Goal: Task Accomplishment & Management: Complete application form

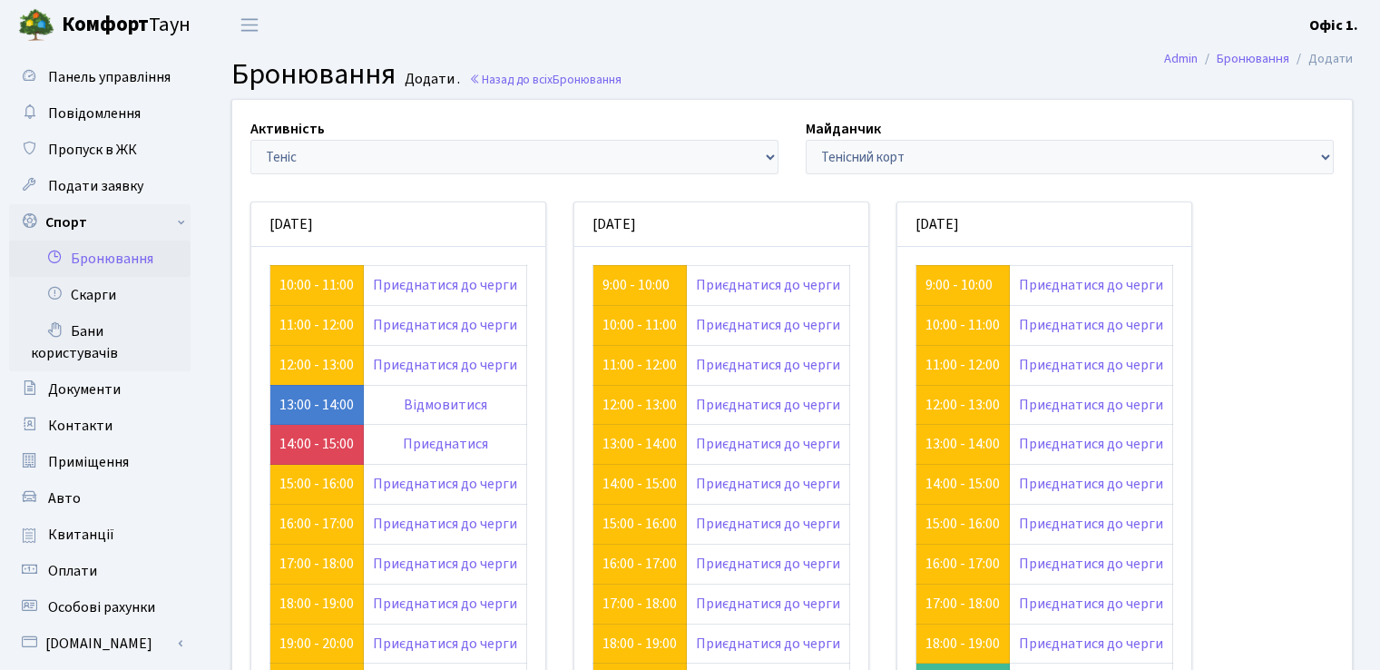
scroll to position [181, 0]
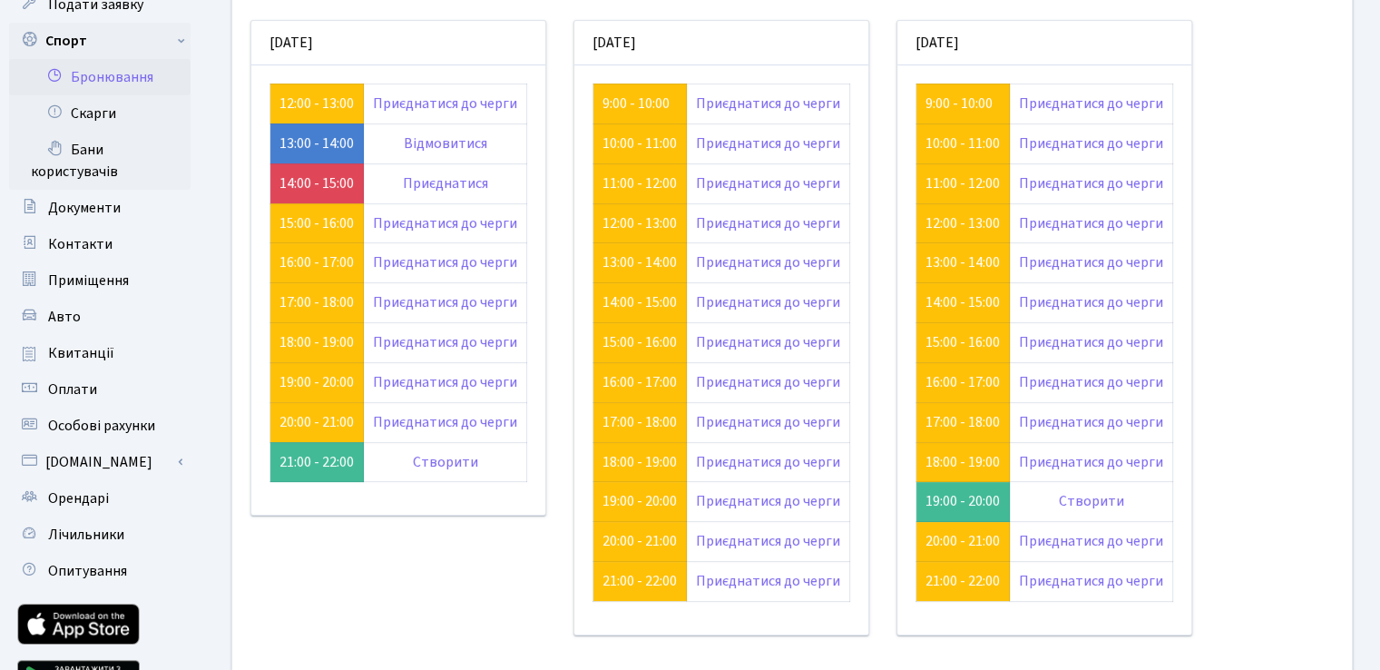
scroll to position [91, 0]
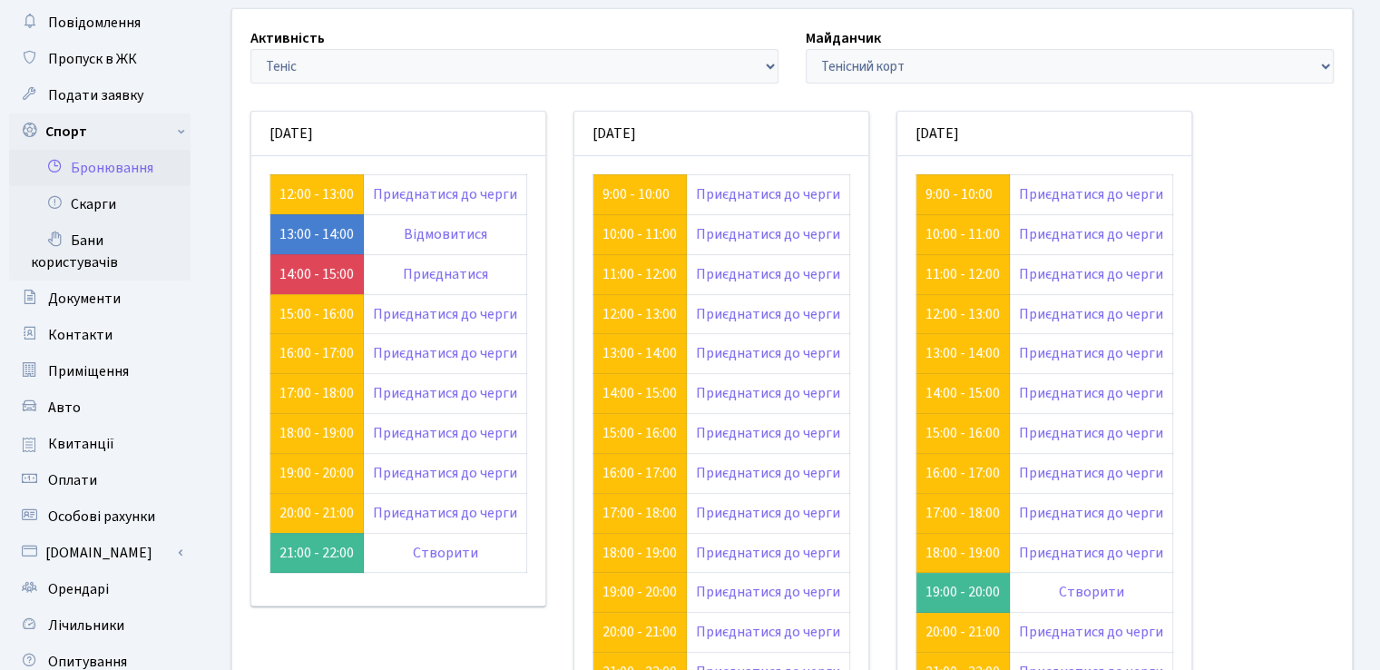
click at [1379, 654] on div "Активність - Баскетбол Волейбол Йога Катання на роликах Настільний теніс Теніс …" at bounding box center [792, 433] width 1176 height 850
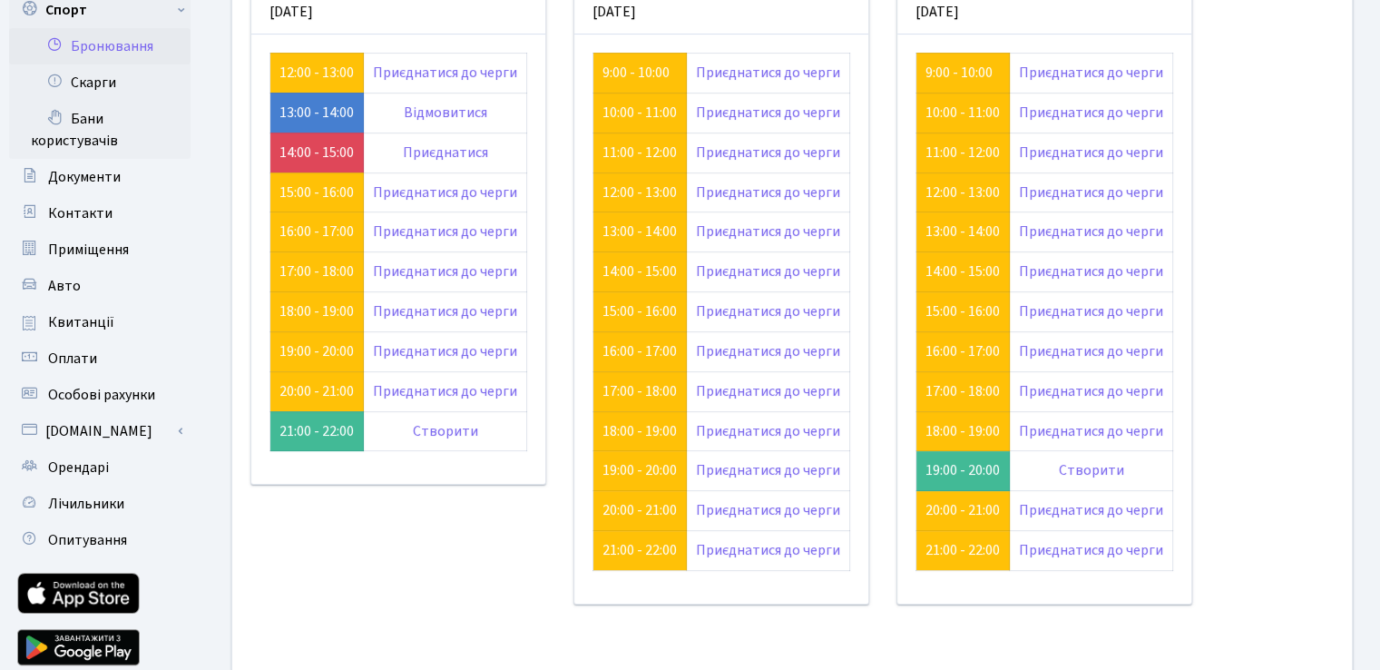
scroll to position [176, 0]
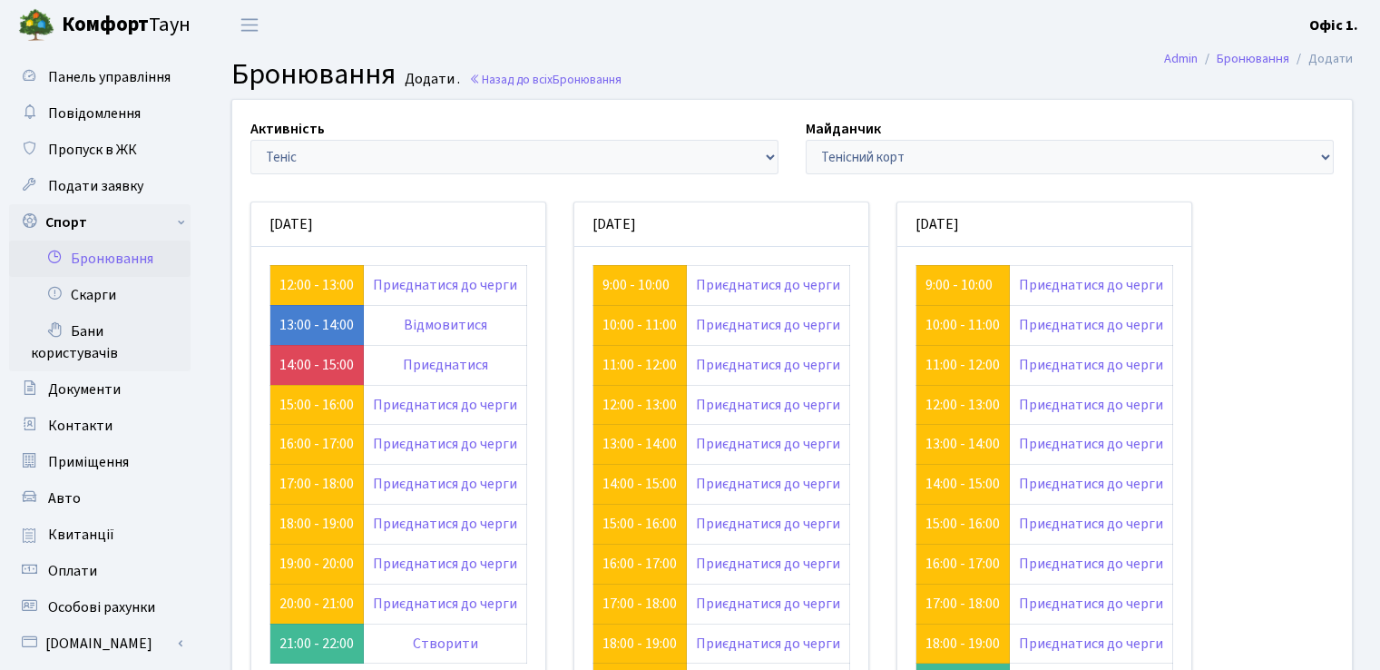
scroll to position [176, 0]
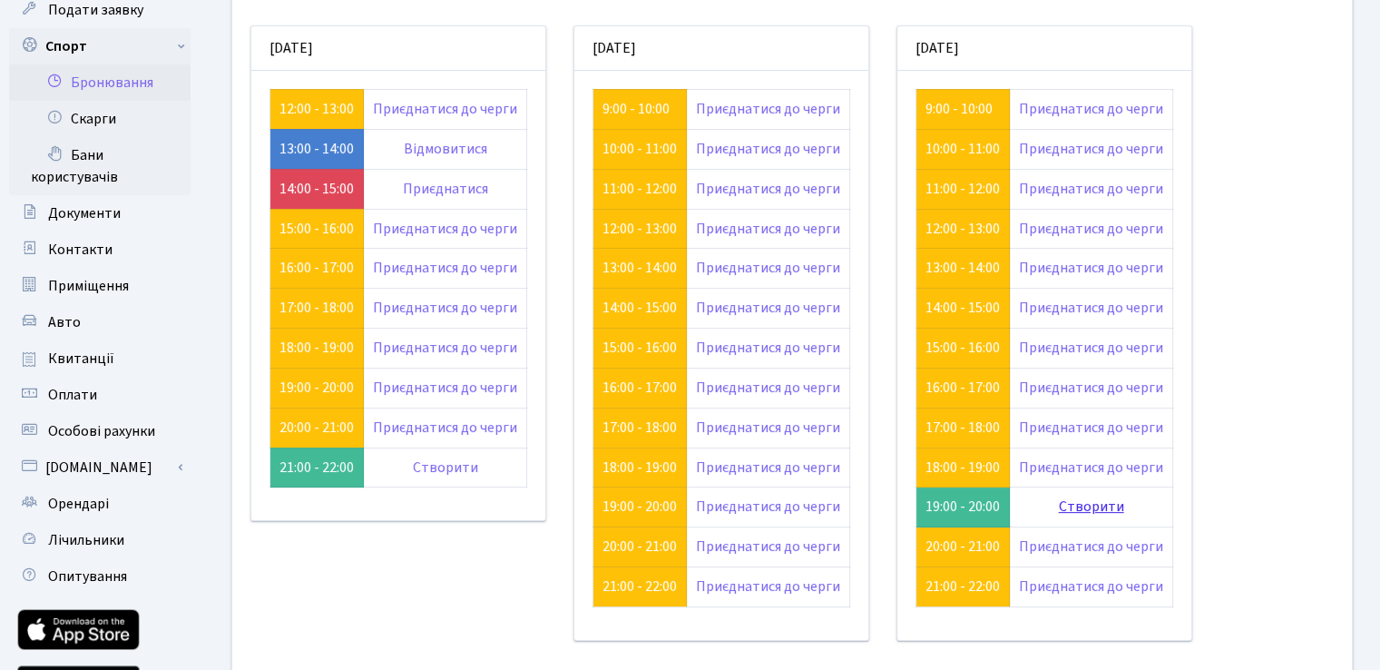
click at [1095, 503] on link "Створити" at bounding box center [1091, 506] width 65 height 20
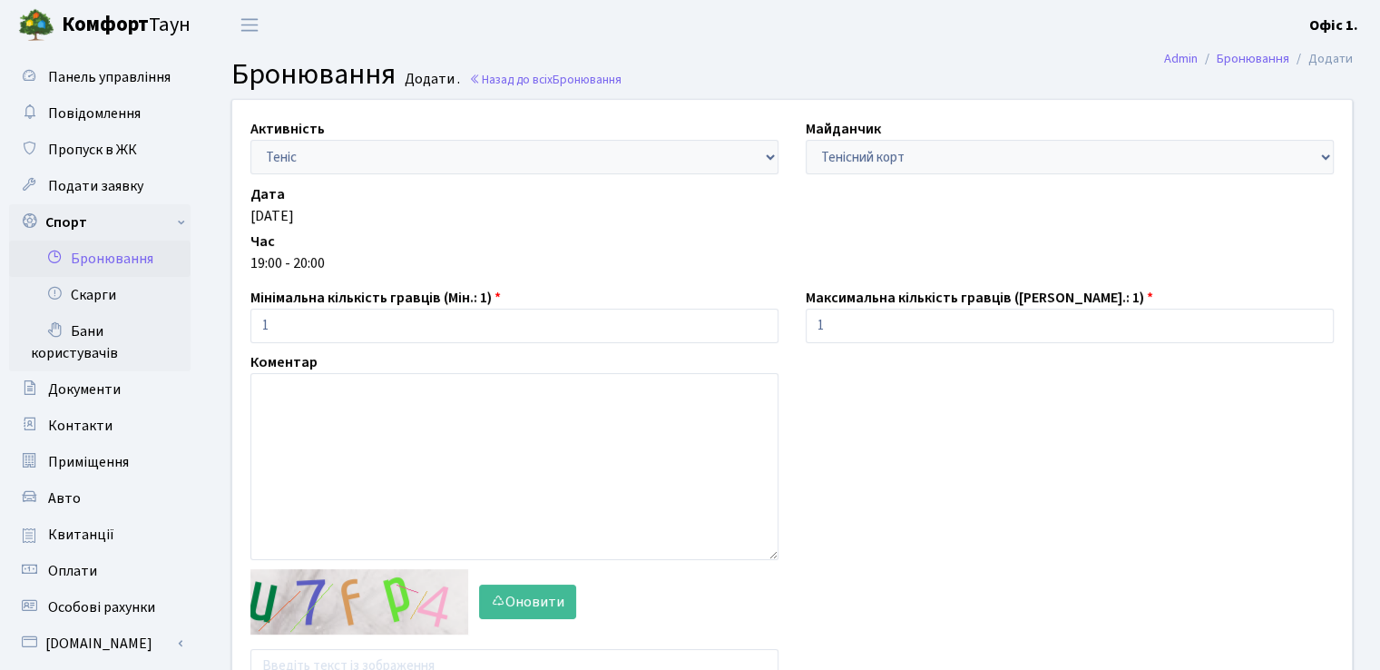
scroll to position [181, 0]
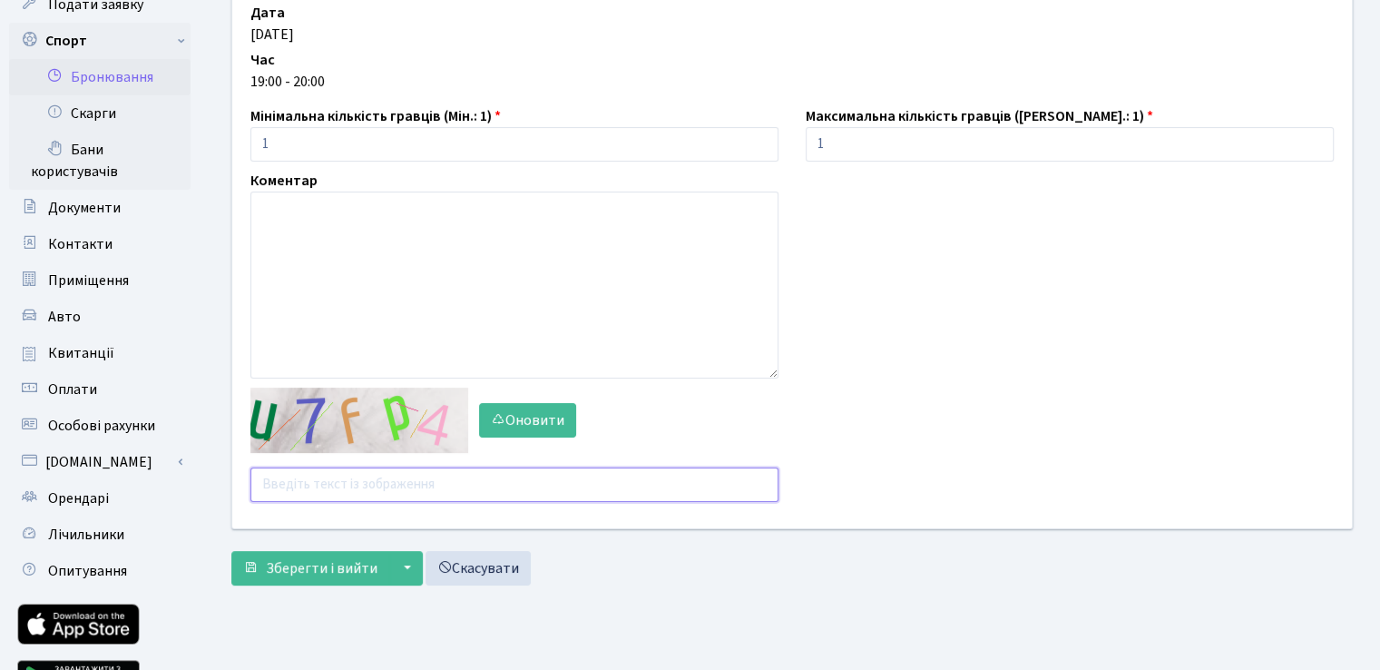
click at [286, 493] on input "text" at bounding box center [514, 484] width 528 height 34
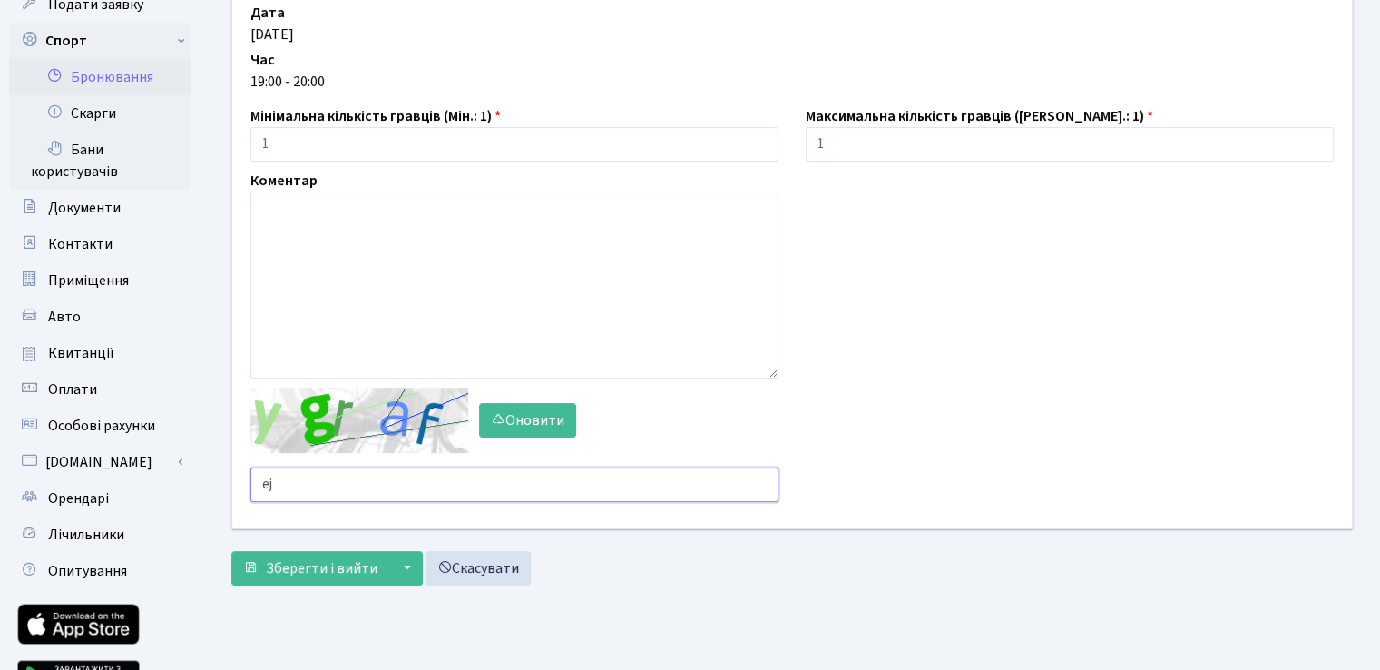
type input "e"
type input "mfhb4"
click at [329, 564] on span "Зберегти і вийти" at bounding box center [322, 568] width 112 height 20
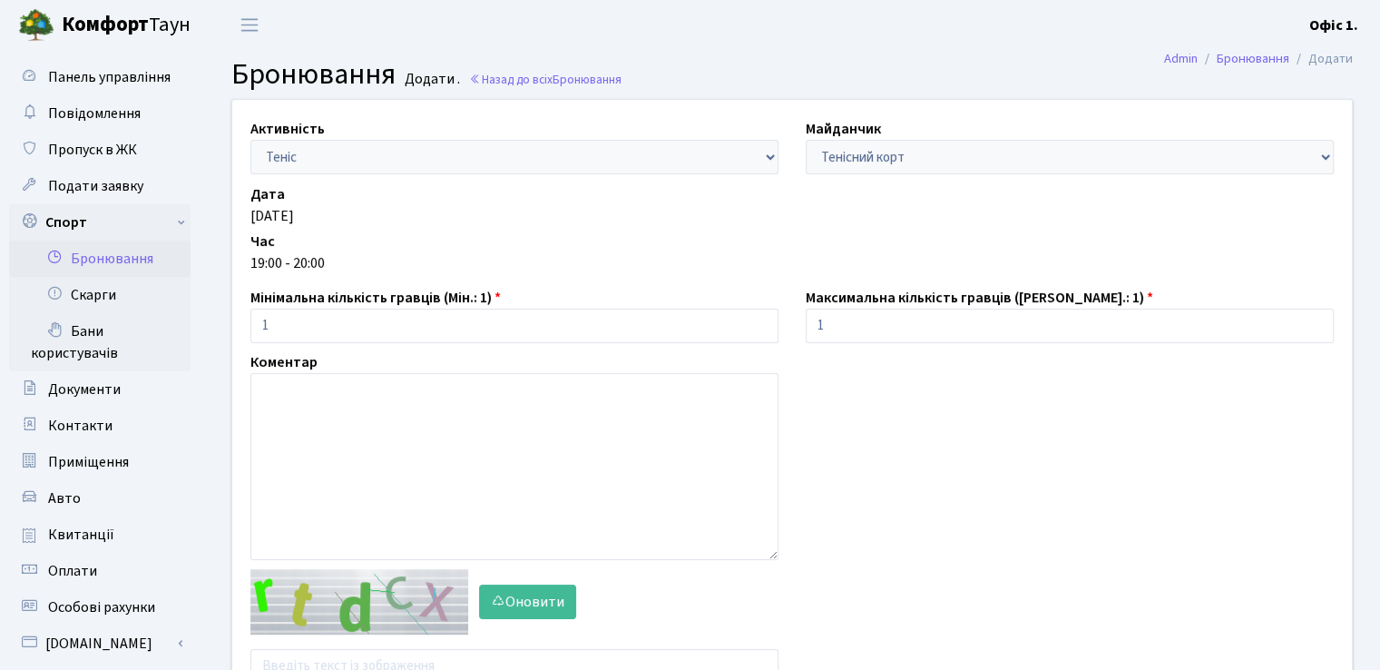
scroll to position [181, 0]
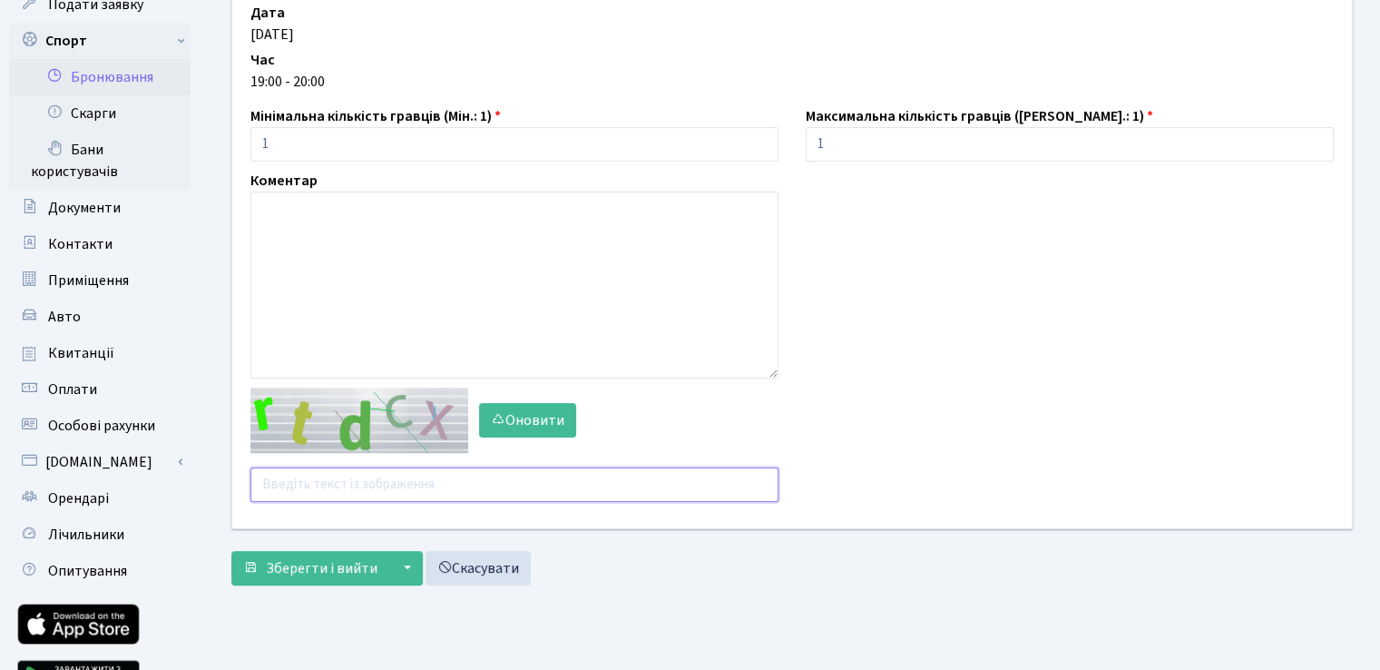
click at [309, 480] on input "text" at bounding box center [514, 484] width 528 height 34
type input "2mexr"
click at [316, 559] on span "Зберегти і вийти" at bounding box center [322, 568] width 112 height 20
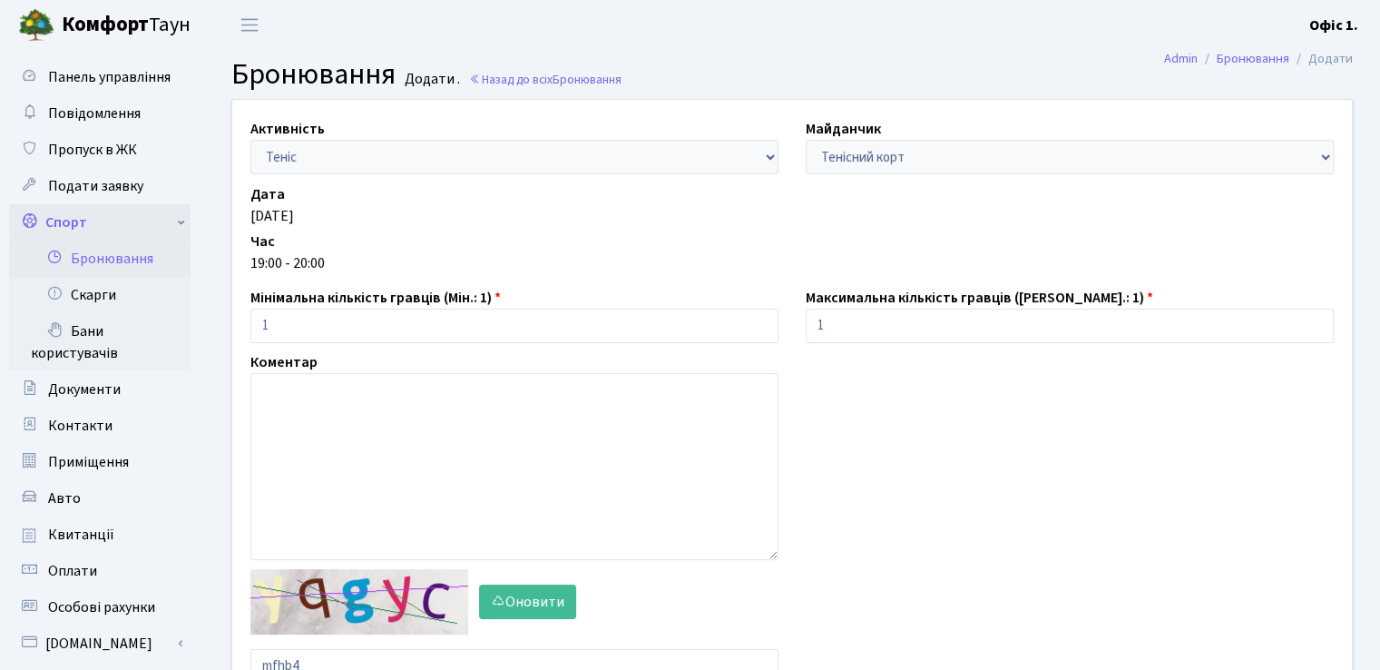
click at [80, 220] on link "Спорт" at bounding box center [99, 222] width 181 height 36
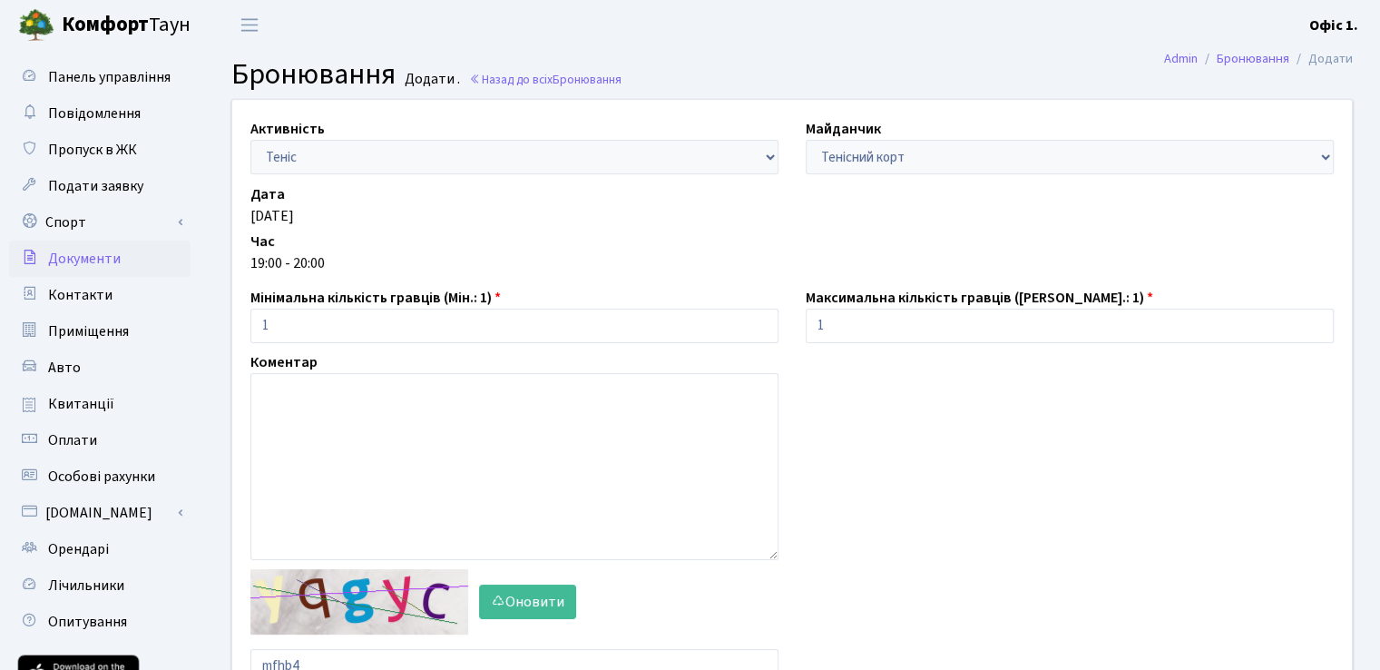
click at [90, 262] on span "Документи" at bounding box center [84, 259] width 73 height 20
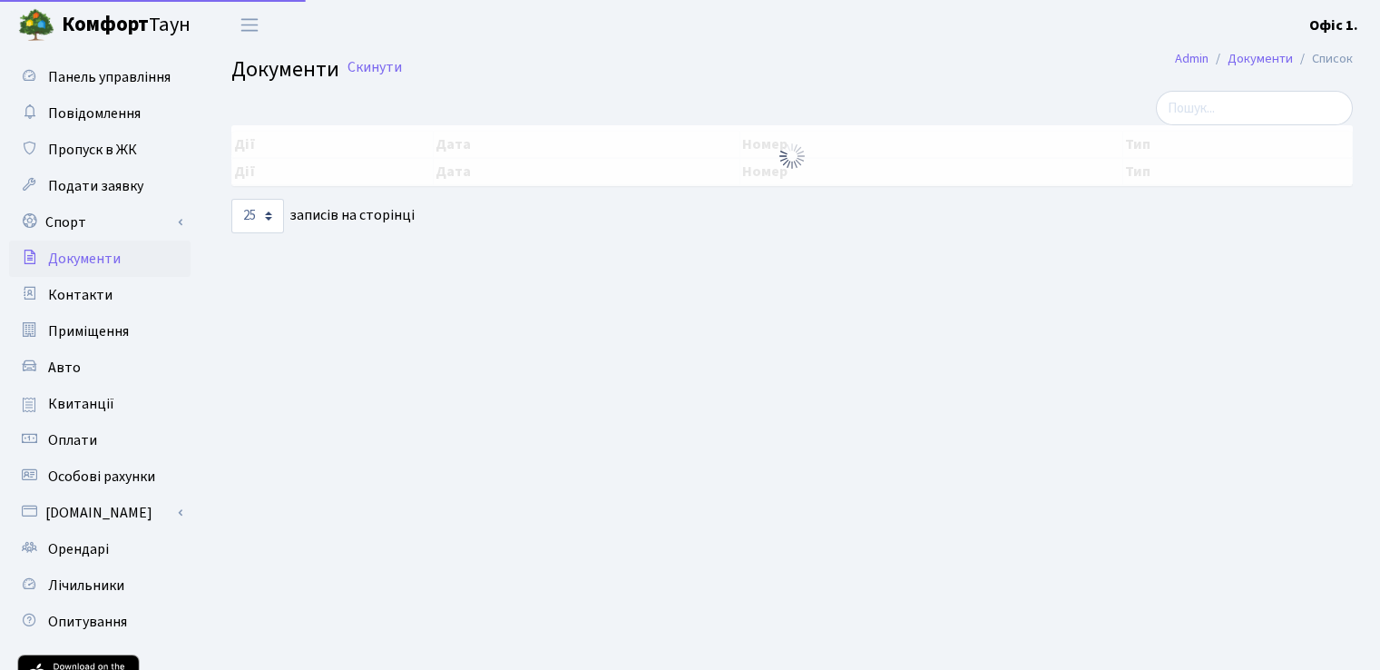
select select "25"
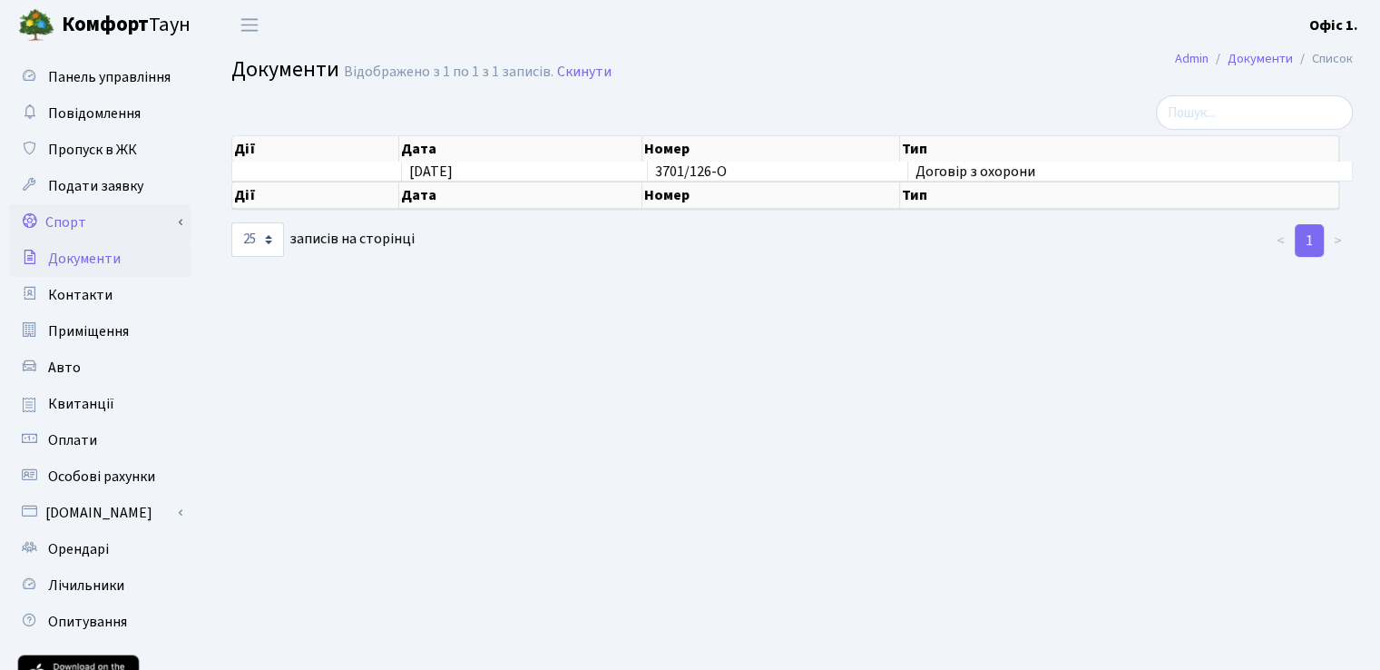
click at [77, 220] on link "Спорт" at bounding box center [99, 222] width 181 height 36
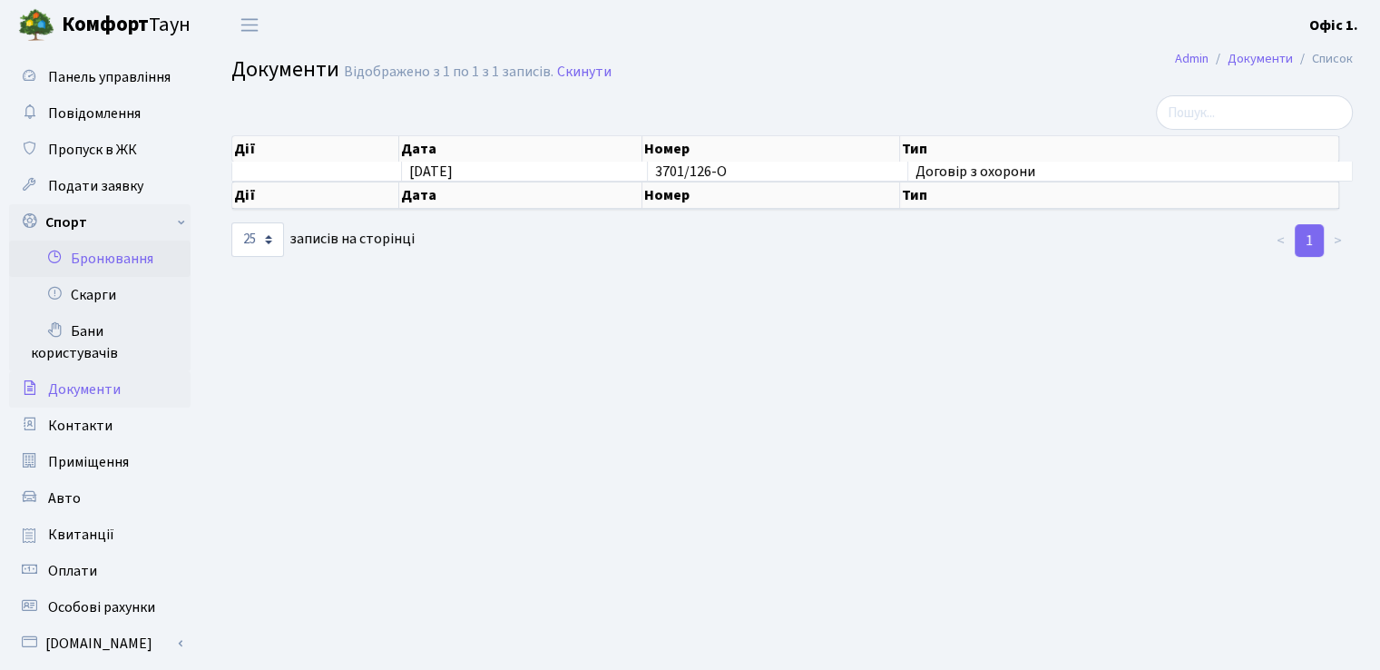
click at [103, 253] on link "Бронювання" at bounding box center [99, 258] width 181 height 36
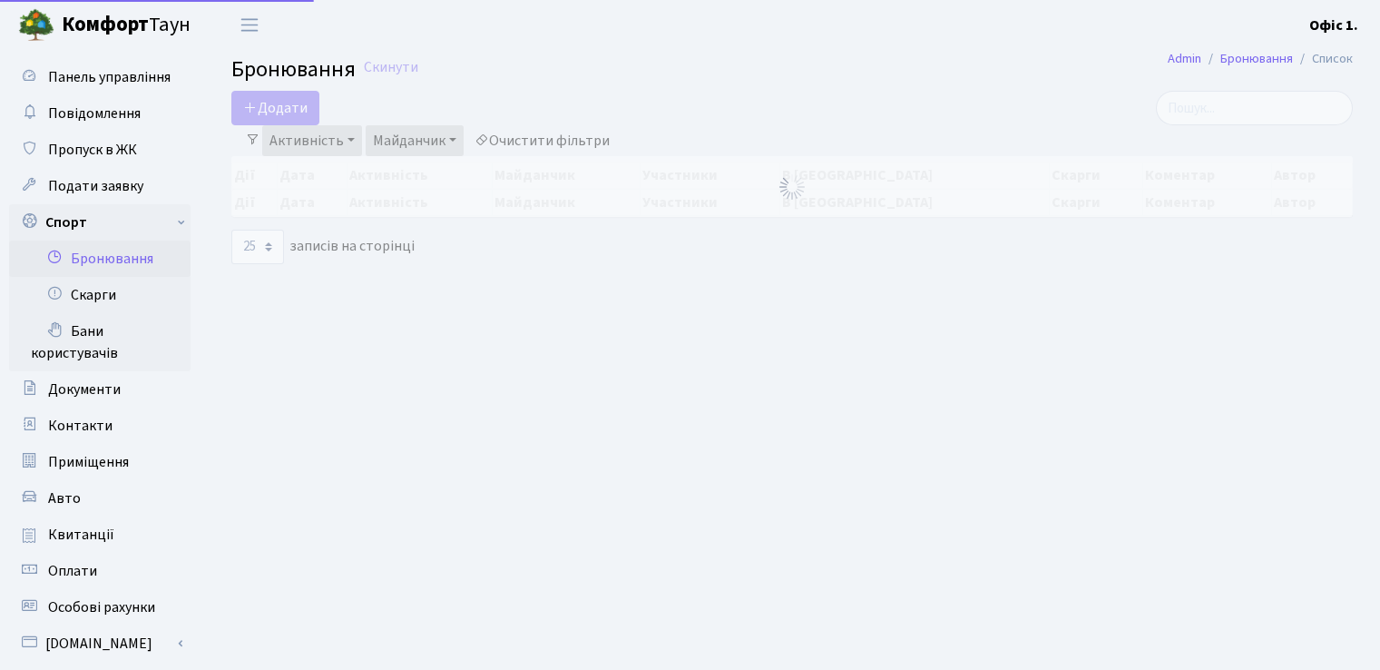
select select "25"
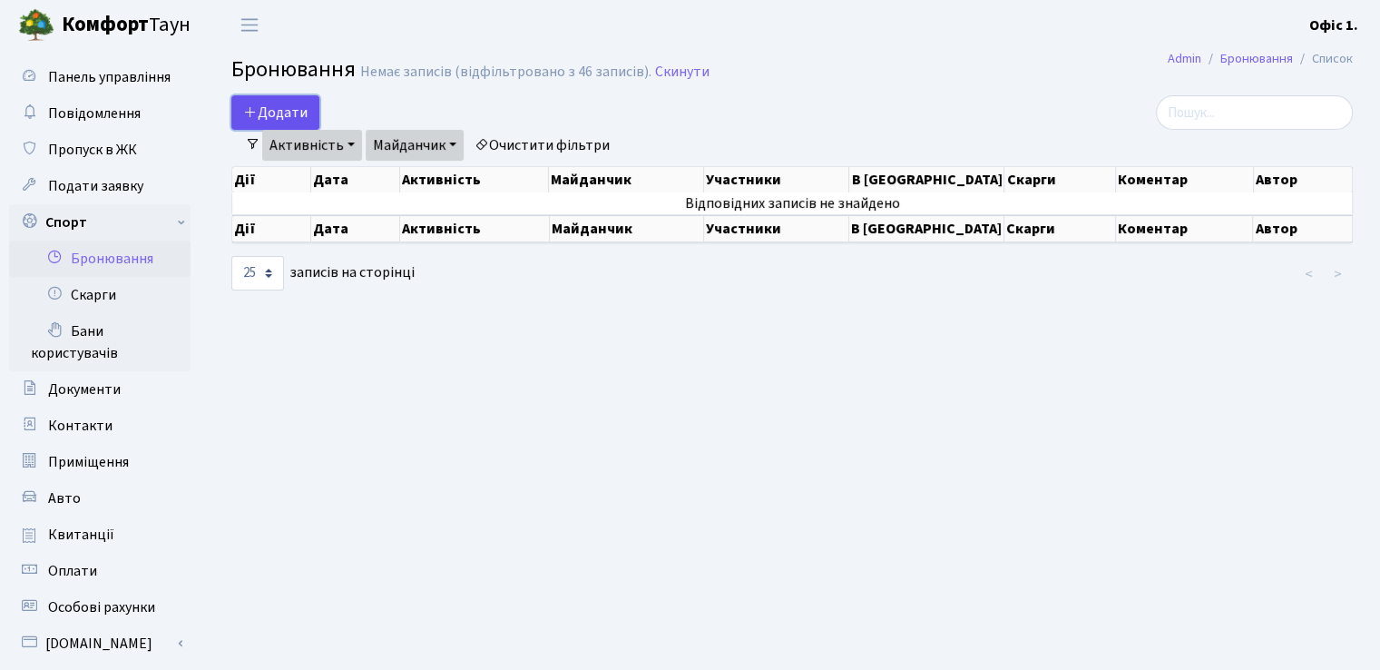
click at [280, 110] on button "Додати" at bounding box center [275, 112] width 88 height 34
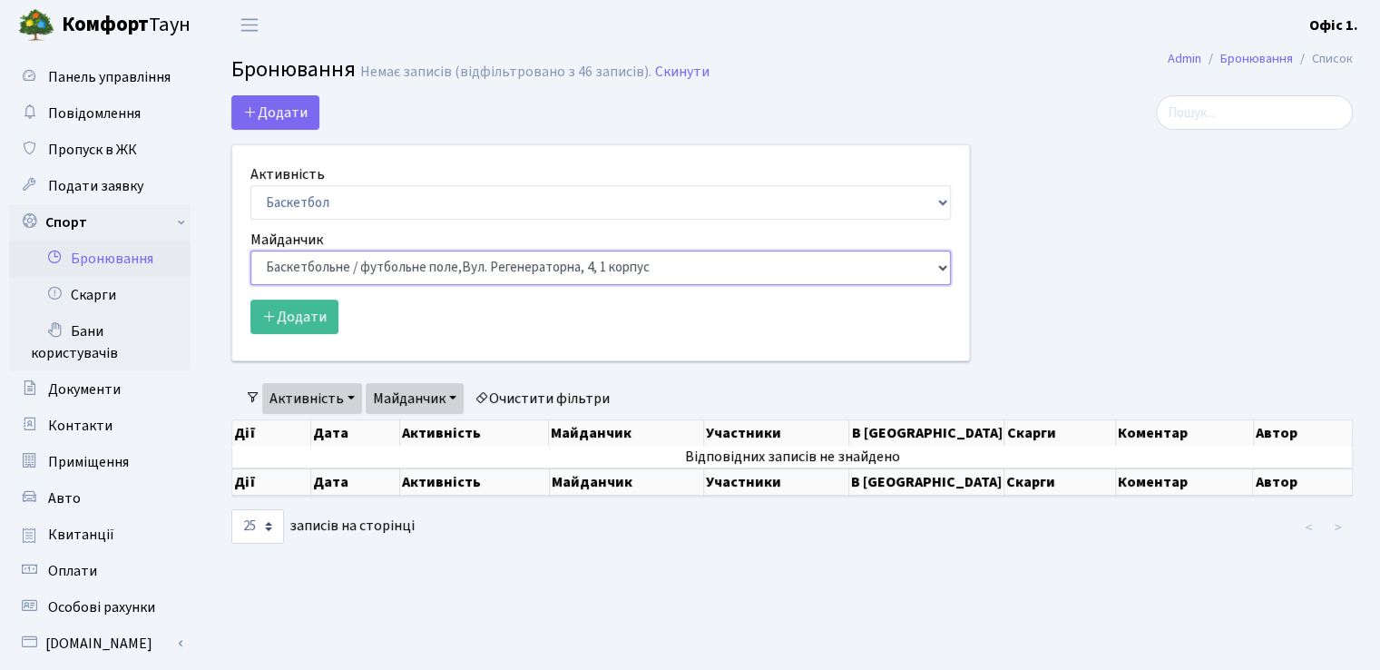
click at [940, 265] on select "Баскетбольне / футбольне поле, Вул. Регенераторна, 4, 1 корпус Баскетбольне пол…" at bounding box center [600, 267] width 700 height 34
click at [250, 250] on select "Баскетбольне / футбольне поле, Вул. Регенераторна, 4, 1 корпус Баскетбольне пол…" at bounding box center [600, 267] width 700 height 34
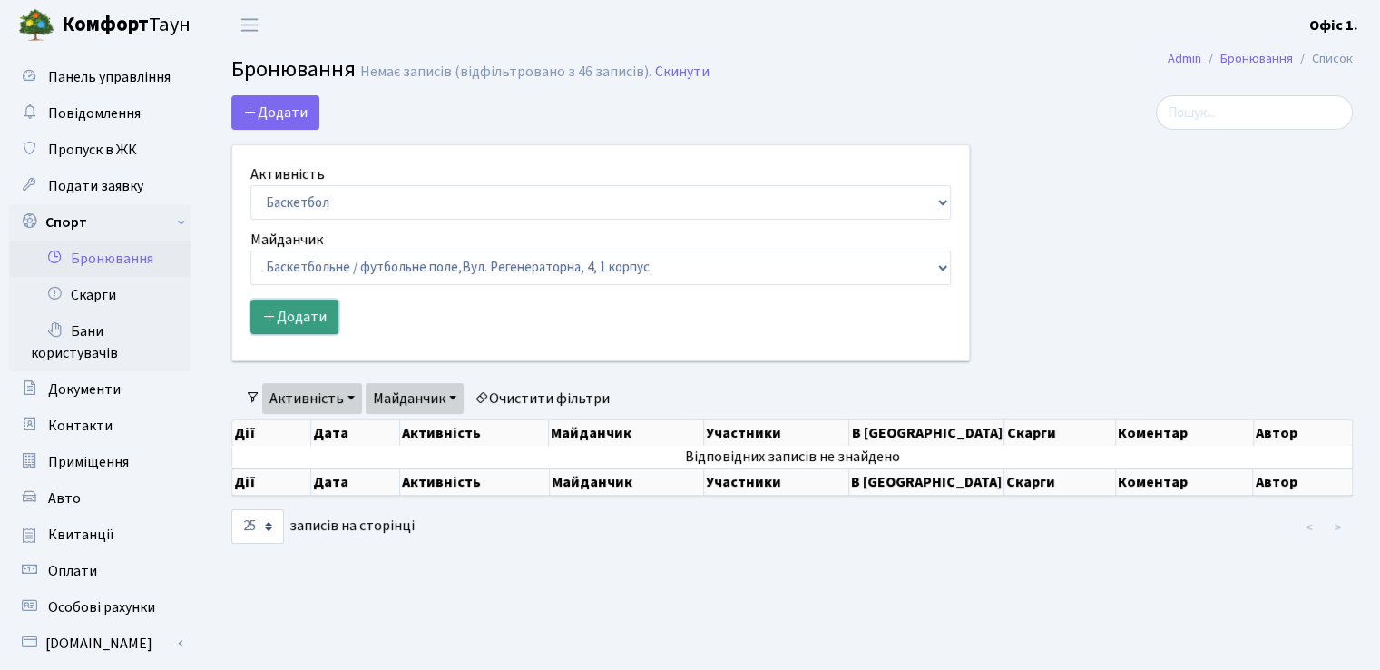
click at [312, 308] on button "Додати" at bounding box center [294, 316] width 88 height 34
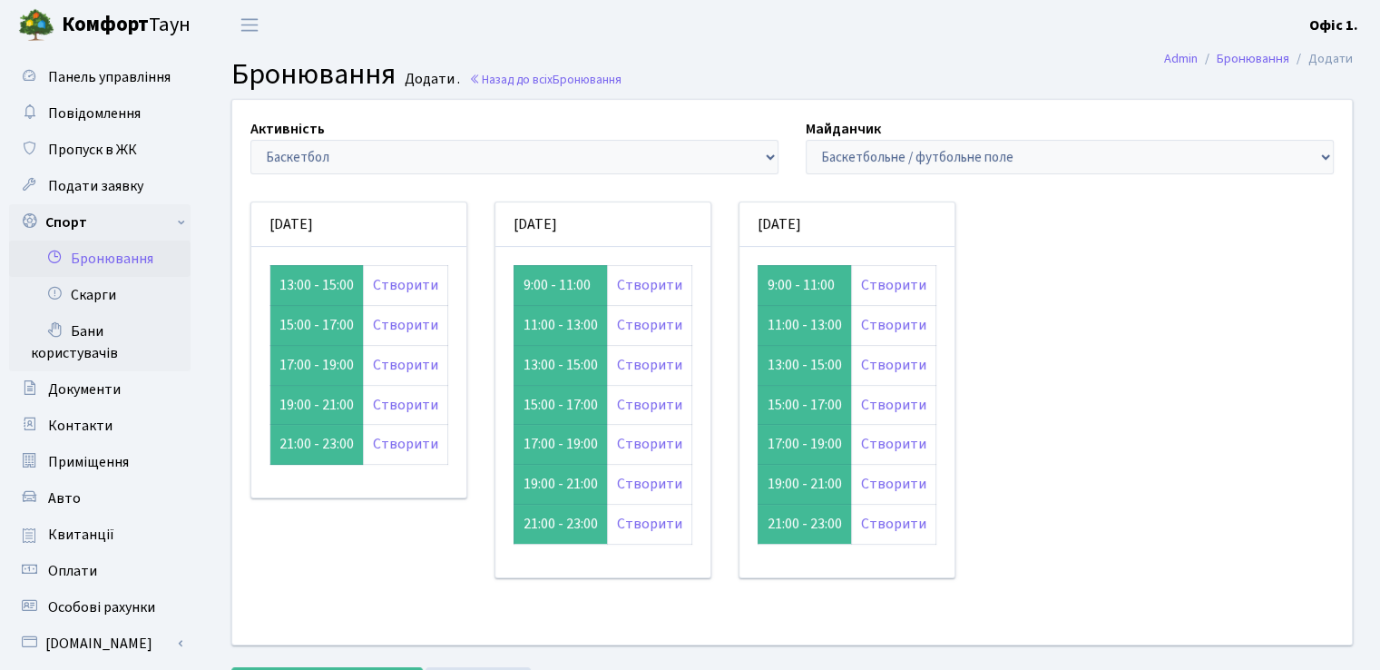
click at [426, 75] on small "Додати ." at bounding box center [430, 79] width 59 height 17
click at [509, 83] on link "Назад до всіх Бронювання" at bounding box center [545, 79] width 152 height 17
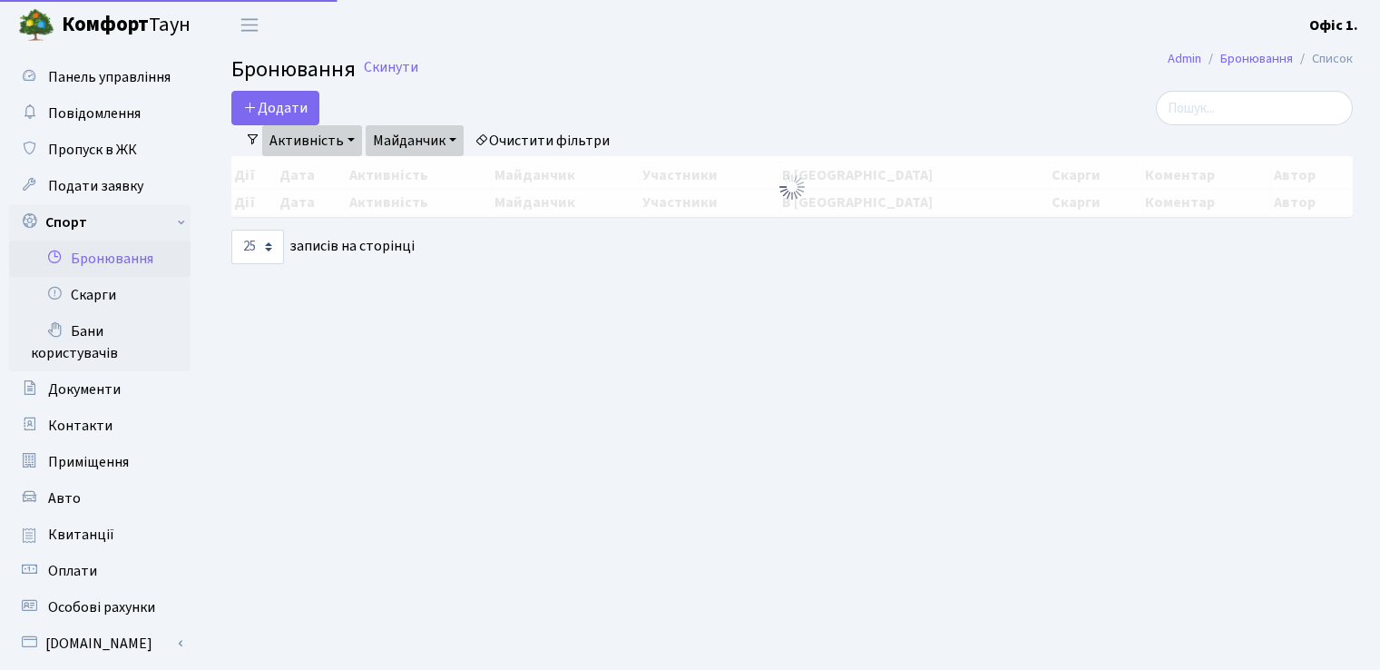
select select "25"
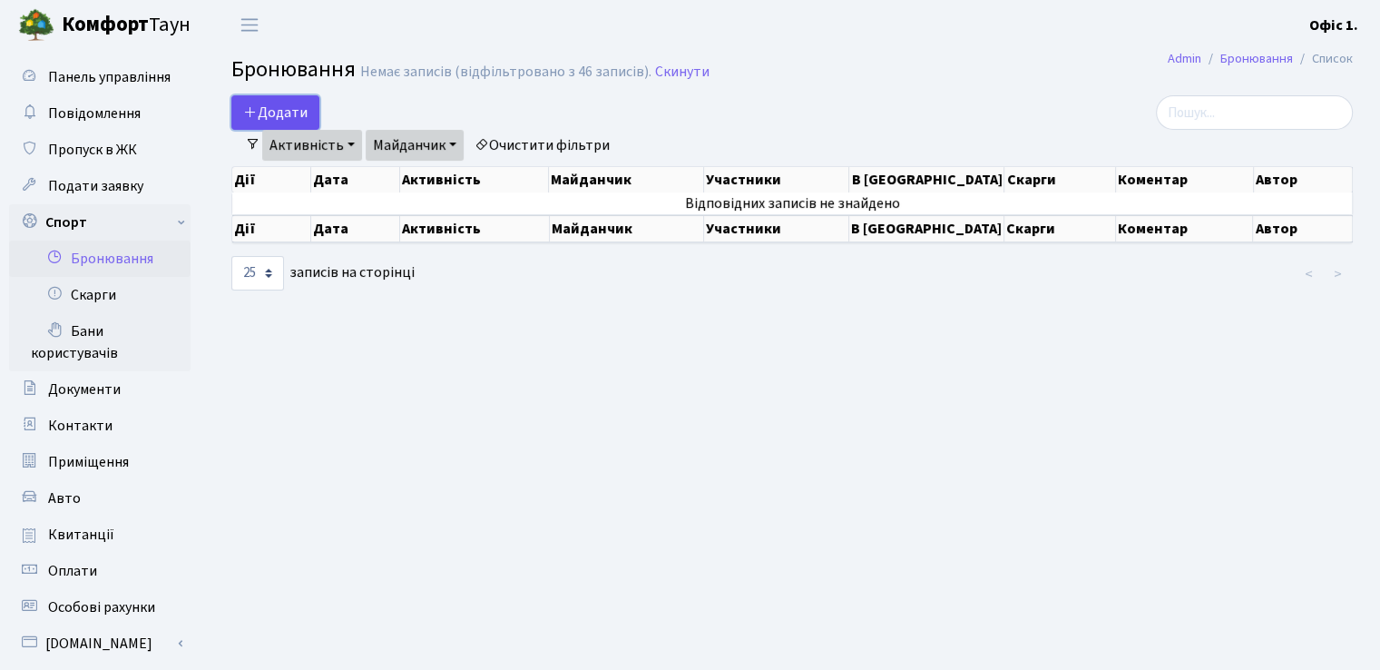
click at [283, 111] on button "Додати" at bounding box center [275, 112] width 88 height 34
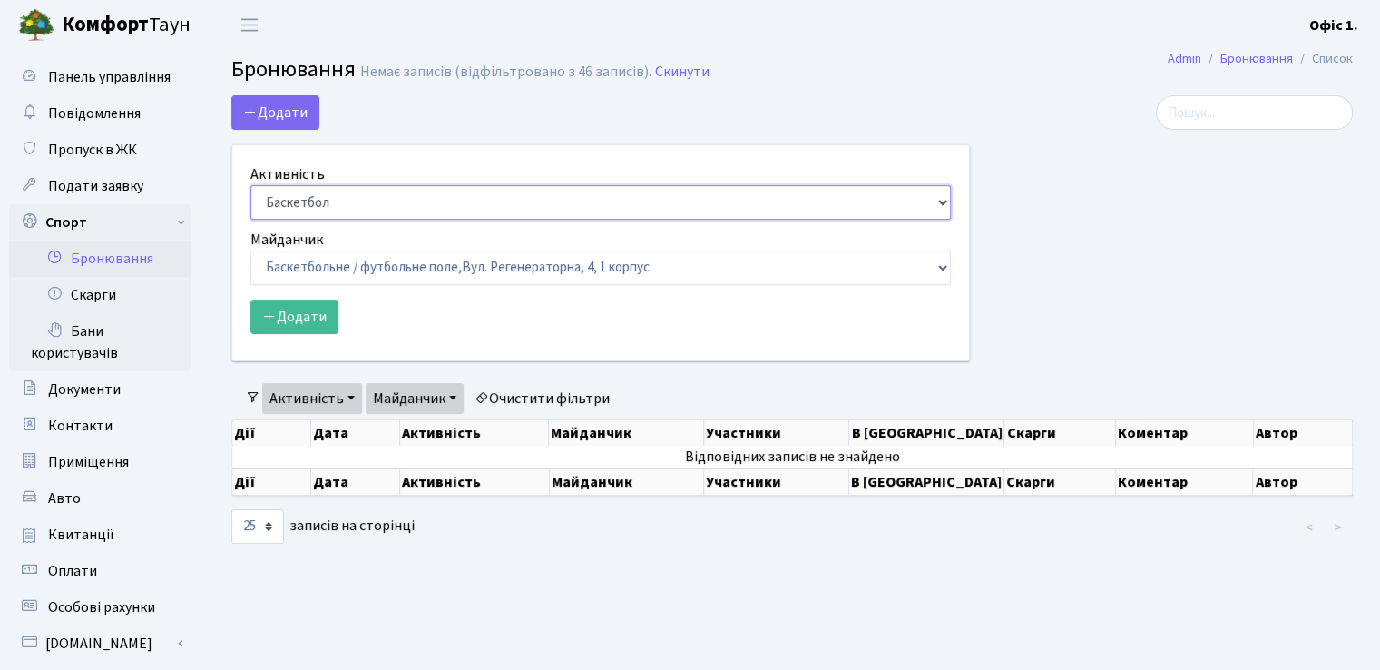
click at [940, 202] on select "Баскетбол Волейбол Йога Катання на роликах Настільний теніс [PERSON_NAME] Фітнес" at bounding box center [600, 202] width 700 height 34
click at [250, 185] on select "Баскетбол Волейбол Йога Катання на роликах Настільний теніс [PERSON_NAME] Фітнес" at bounding box center [600, 202] width 700 height 34
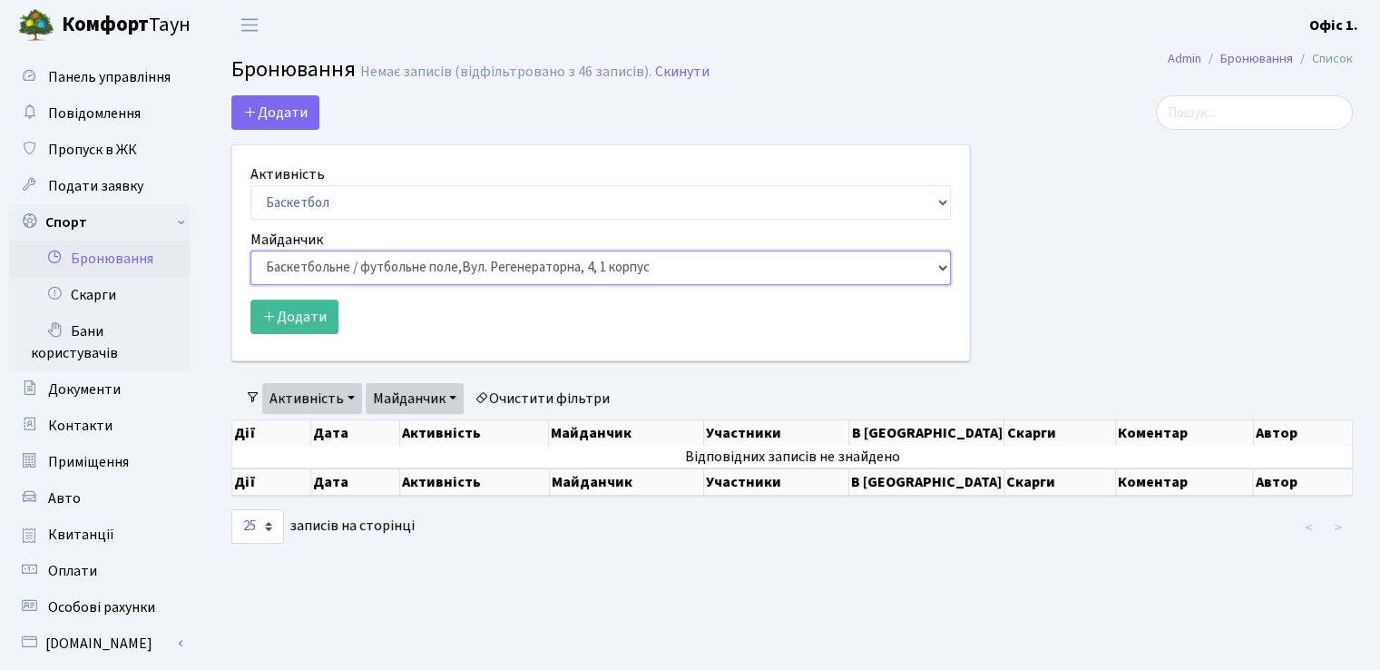
click at [938, 261] on select "Баскетбольне / футбольне поле, [GEOGRAPHIC_DATA]. [STREET_ADDRESS]. [STREET_ADD…" at bounding box center [600, 267] width 700 height 34
click at [1038, 586] on main "Admin Бронювання Список Бронювання Немає записів (відфільтровано з 46 записів).…" at bounding box center [792, 476] width 1176 height 852
click at [911, 600] on main "Admin Бронювання Список Бронювання Немає записів (відфільтровано з 46 записів).…" at bounding box center [792, 476] width 1176 height 852
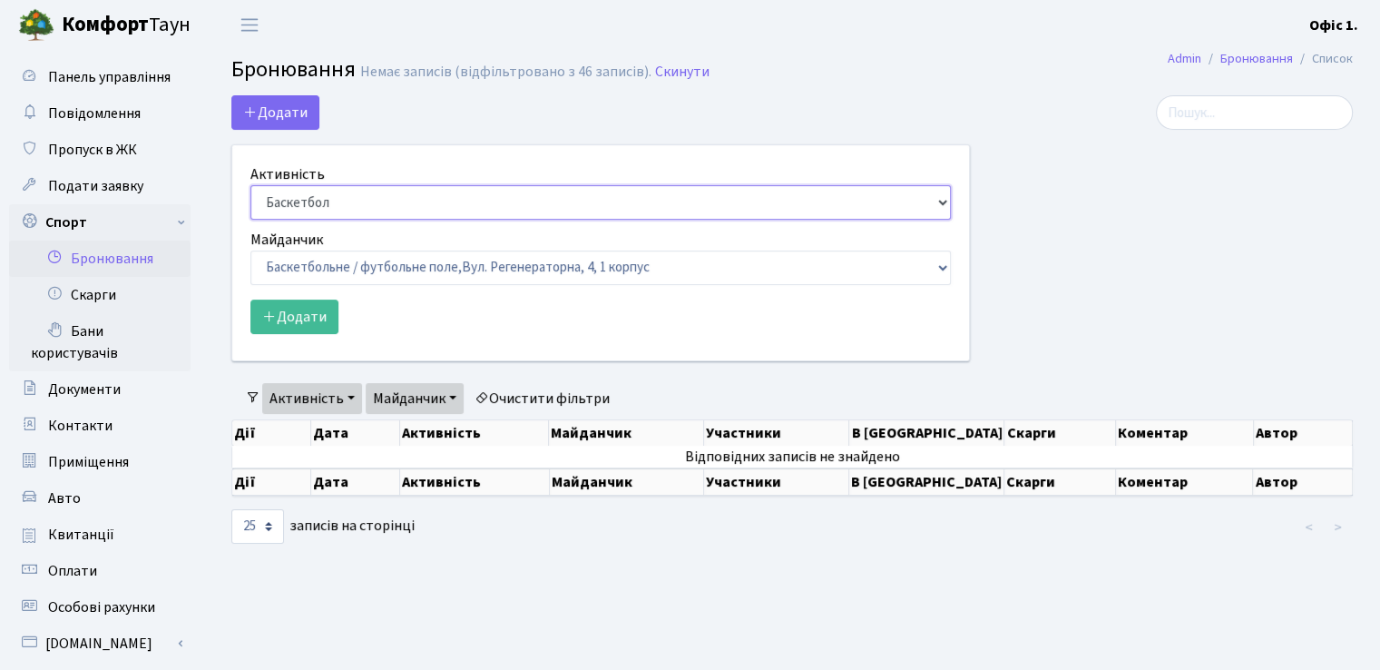
click at [946, 202] on select "Баскетбол Волейбол Йога Катання на роликах Настільний теніс [PERSON_NAME] Фітнес" at bounding box center [600, 202] width 700 height 34
click at [250, 185] on select "Баскетбол Волейбол Йога Катання на роликах Настільний теніс [PERSON_NAME] Фітнес" at bounding box center [600, 202] width 700 height 34
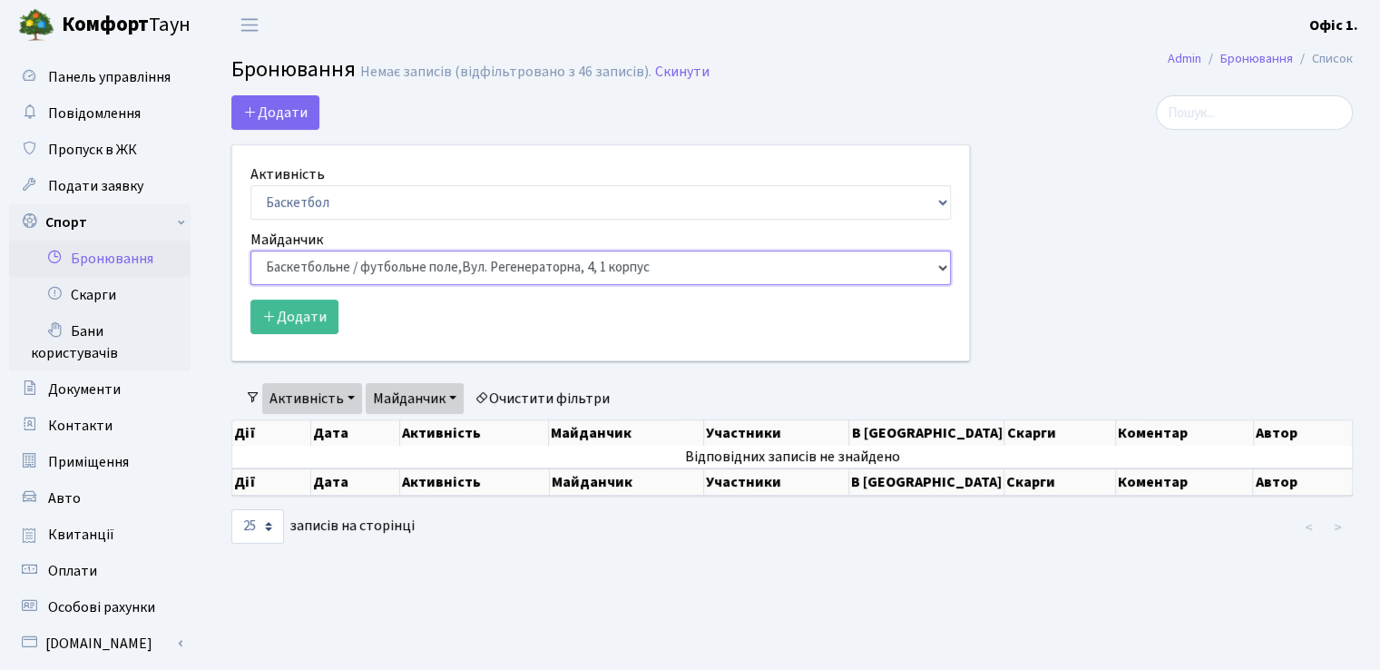
click at [941, 268] on select "Баскетбольне / футбольне поле, [GEOGRAPHIC_DATA]. [STREET_ADDRESS]. [STREET_ADD…" at bounding box center [600, 267] width 700 height 34
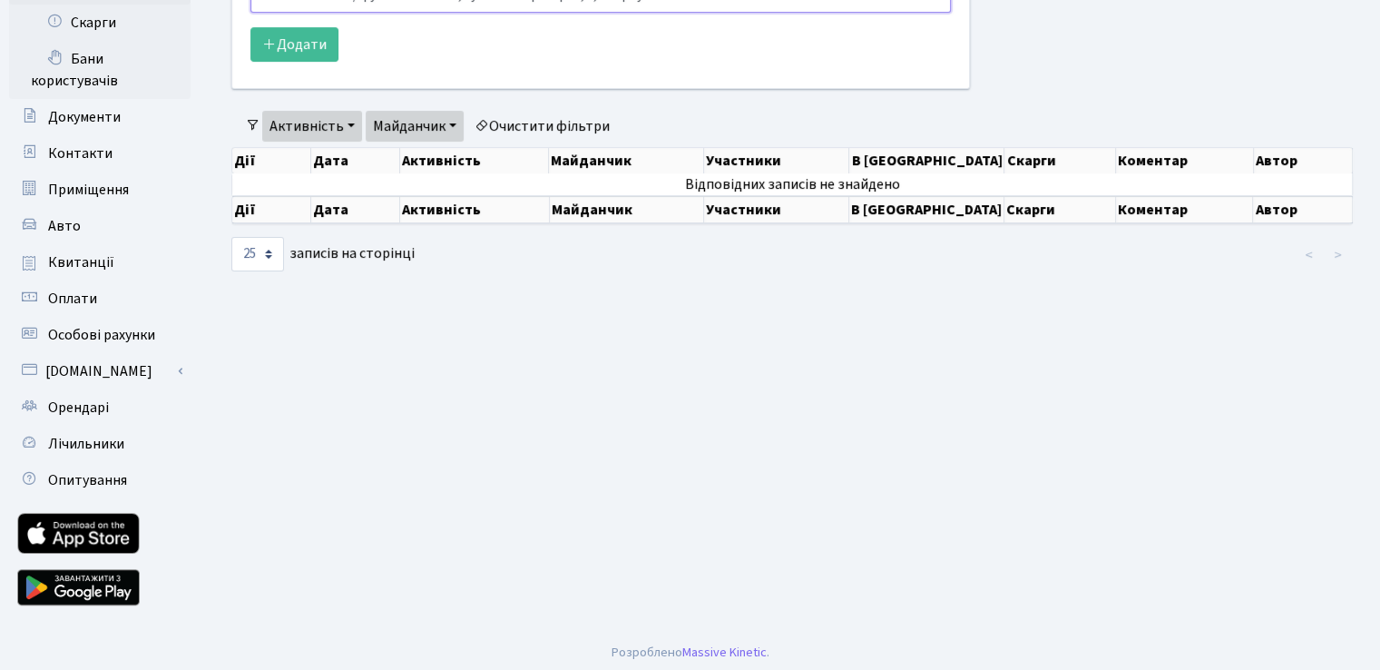
scroll to position [279, 0]
